Goal: Information Seeking & Learning: Learn about a topic

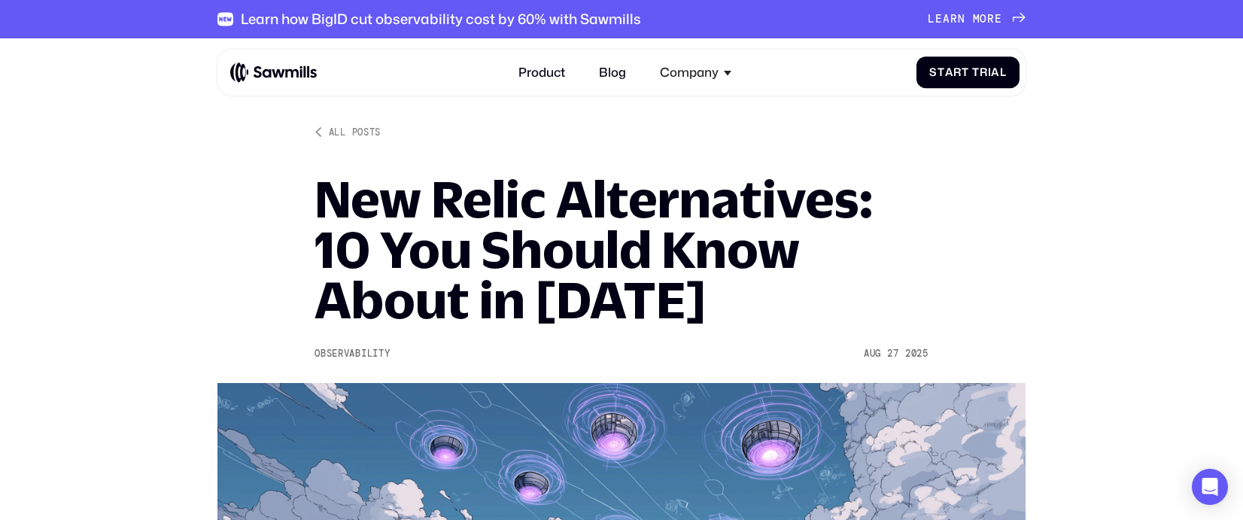
click at [248, 85] on div "Product Blog Company About All things Sawmills Careers Join our team Newsroom S…" at bounding box center [624, 73] width 789 height 34
click at [269, 67] on img at bounding box center [273, 72] width 87 height 21
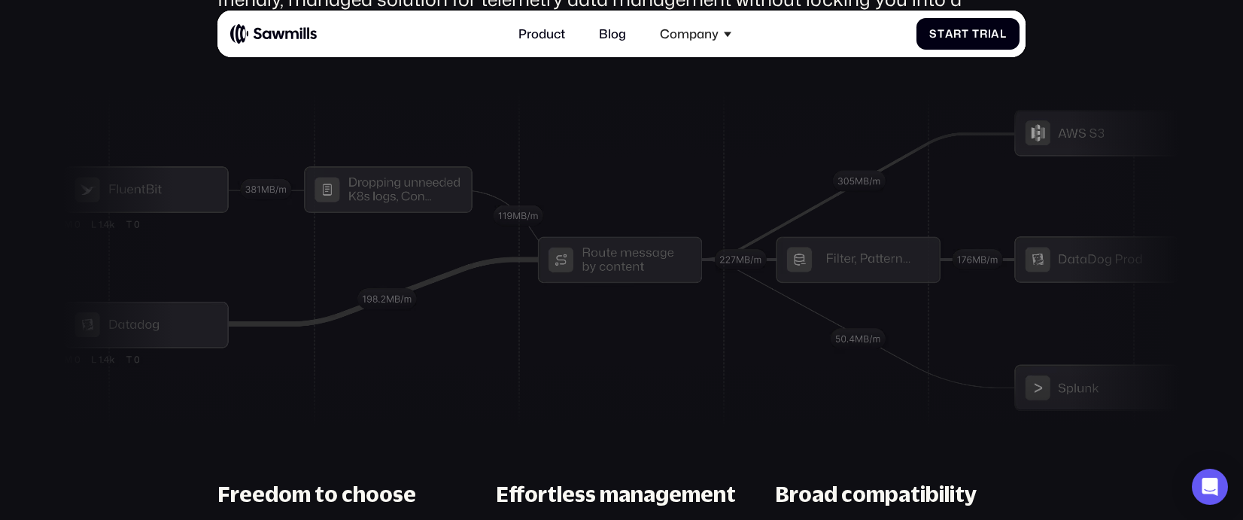
scroll to position [4634, 0]
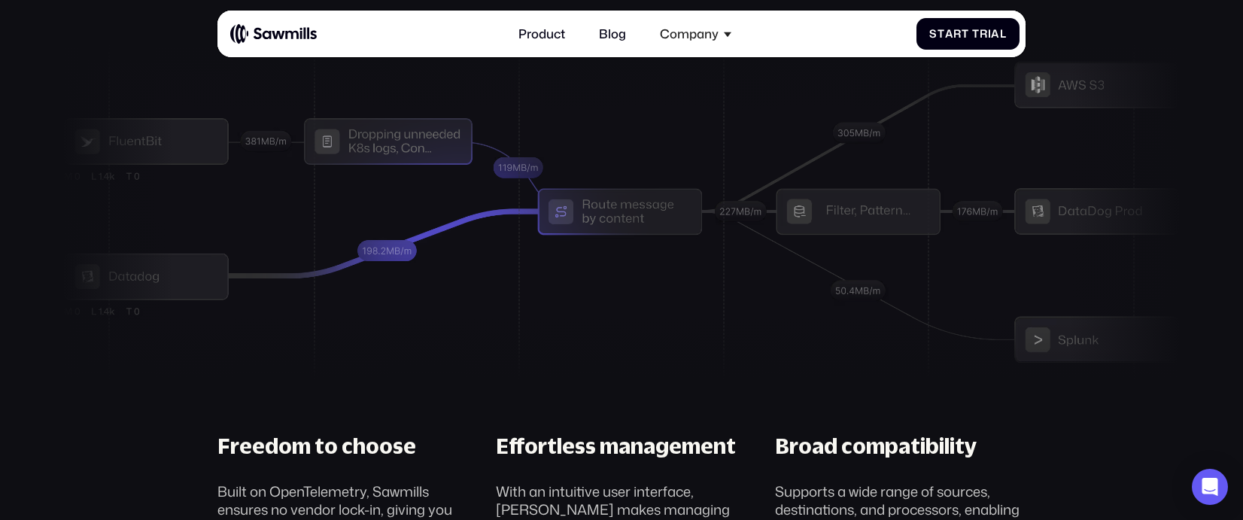
click at [497, 320] on div at bounding box center [621, 212] width 1119 height 334
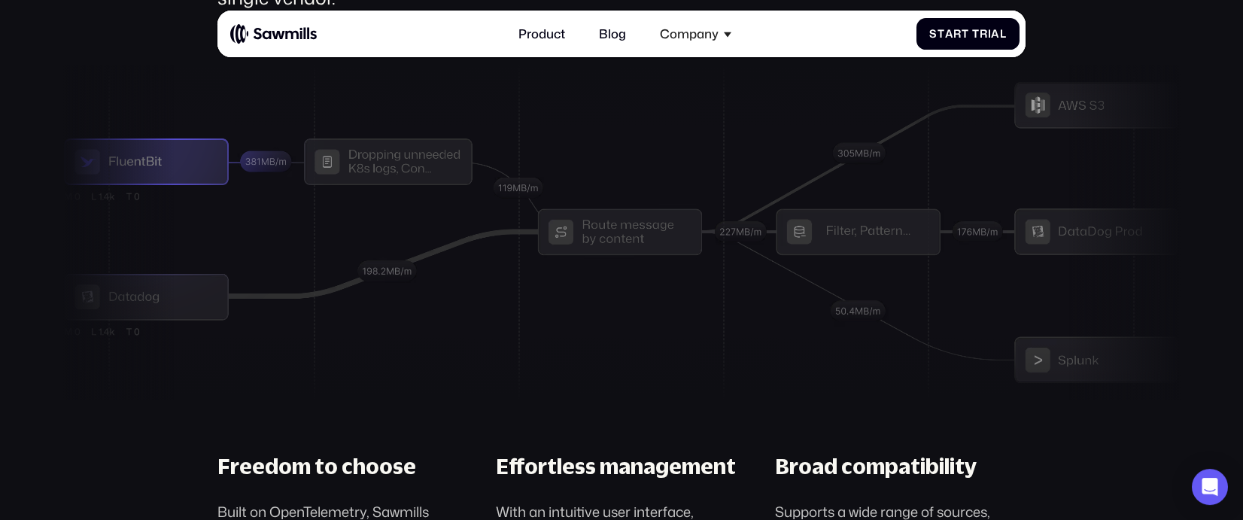
scroll to position [4610, 0]
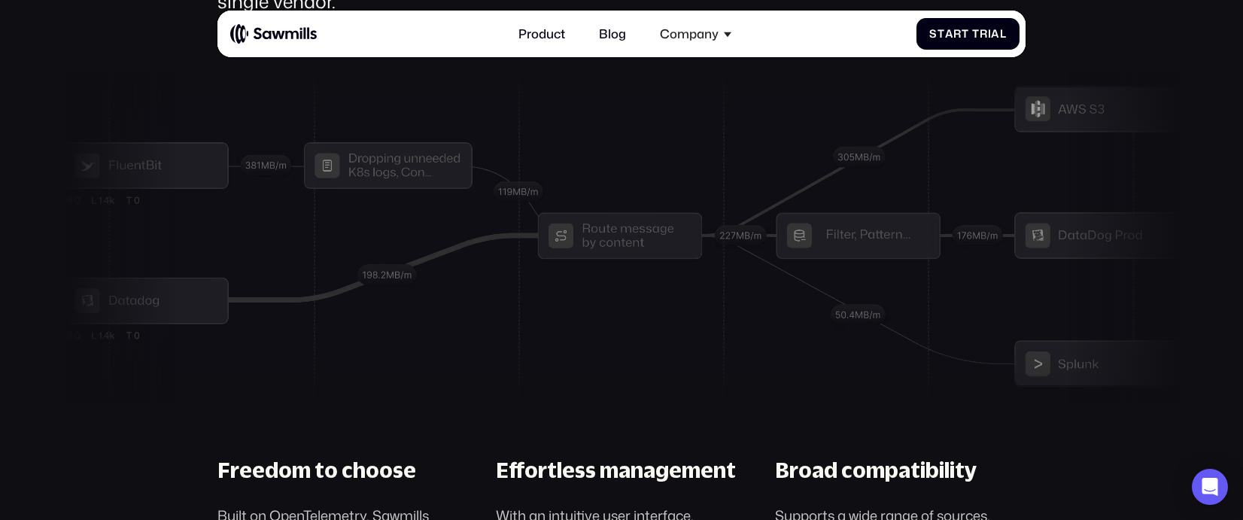
click at [205, 509] on div "Freedom to choose Built on OpenTelemetry, Sawmills ensures no vendor lock-in, g…" at bounding box center [343, 518] width 278 height 122
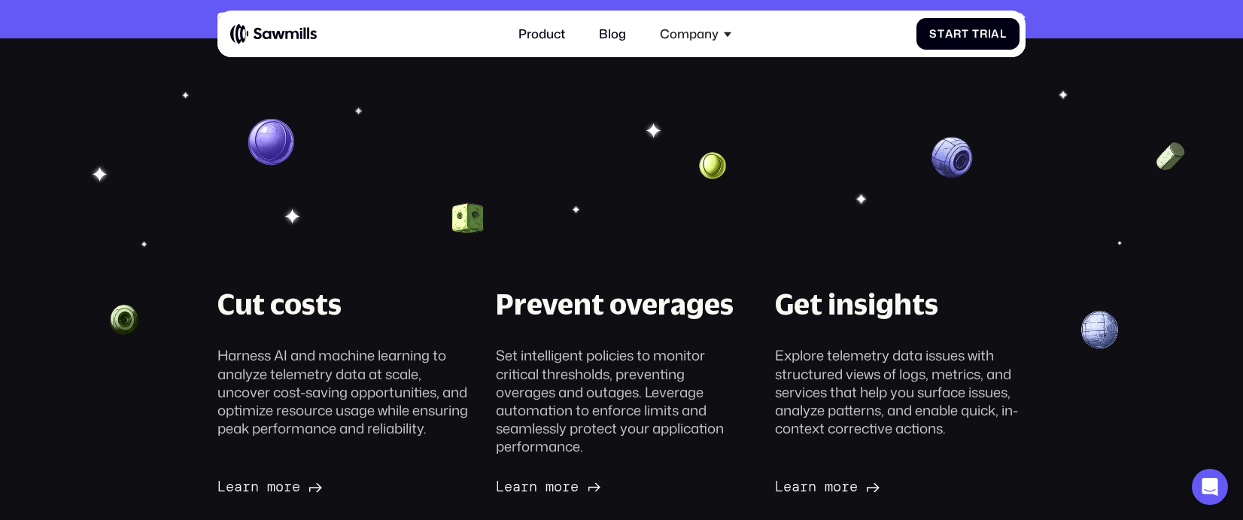
scroll to position [4610, 0]
